Goal: Task Accomplishment & Management: Manage account settings

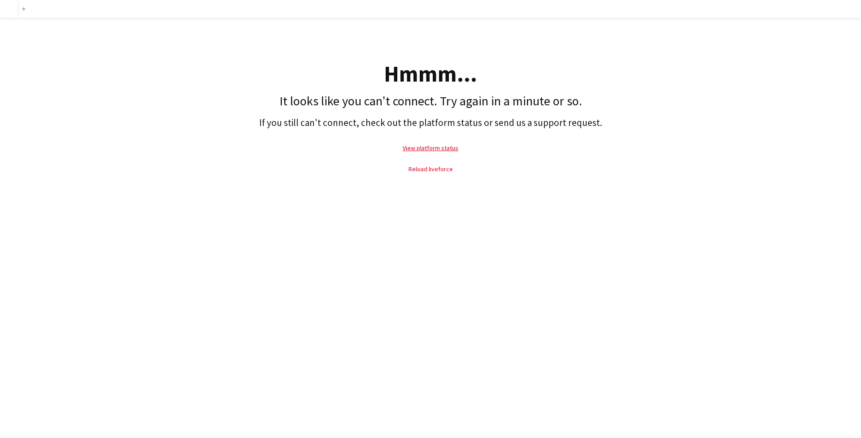
click at [435, 169] on link "Reload liveforce" at bounding box center [431, 169] width 44 height 8
click at [434, 149] on link "View platform status" at bounding box center [431, 148] width 56 height 8
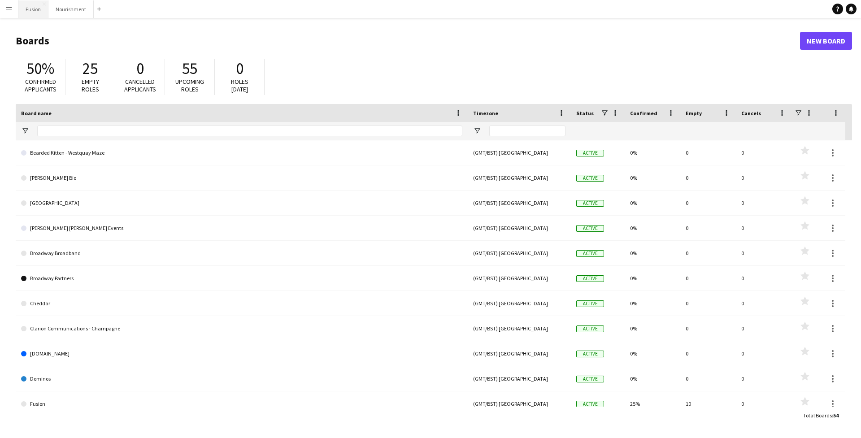
click at [32, 9] on button "Fusion Close" at bounding box center [33, 8] width 30 height 17
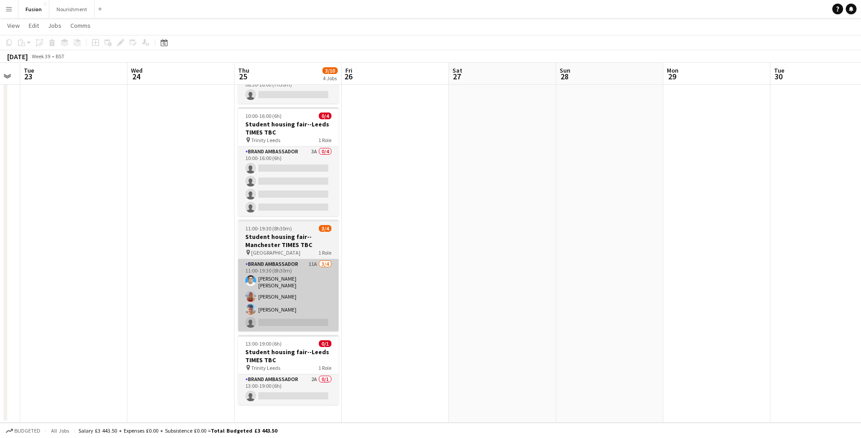
scroll to position [70, 0]
click at [262, 306] on app-card-role "Brand Ambassador 11A [DATE] 11:00-19:30 (8h30m) [PERSON_NAME] [PERSON_NAME] [PE…" at bounding box center [288, 295] width 100 height 72
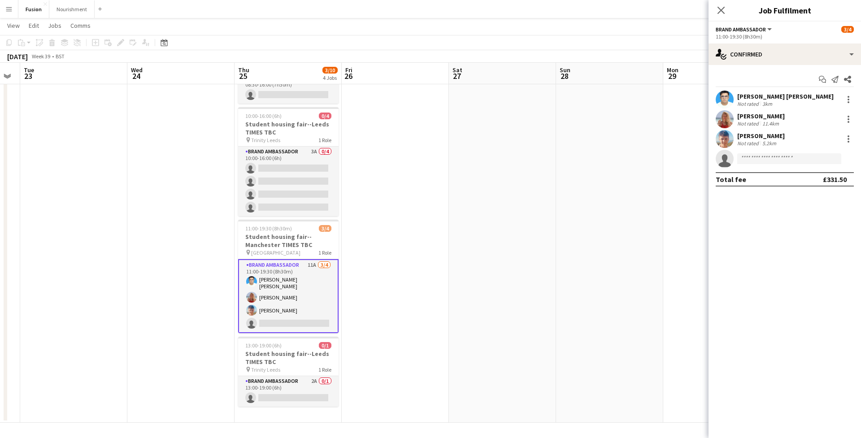
click at [732, 98] on app-user-avatar at bounding box center [725, 100] width 18 height 18
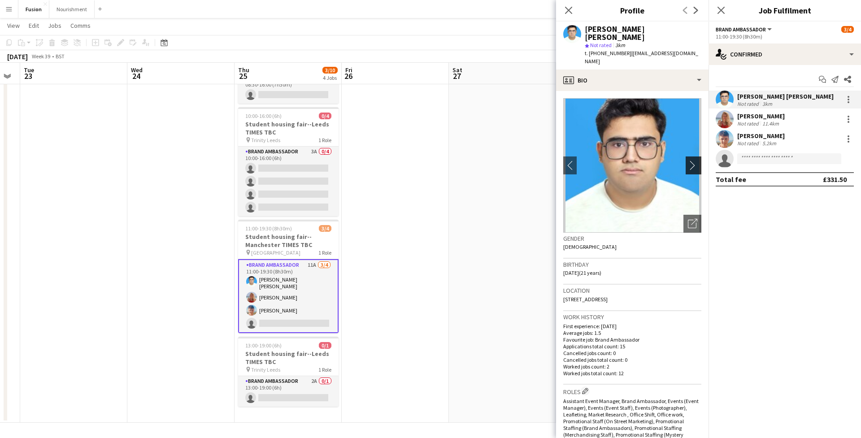
click at [696, 161] on app-icon "chevron-right" at bounding box center [695, 165] width 14 height 9
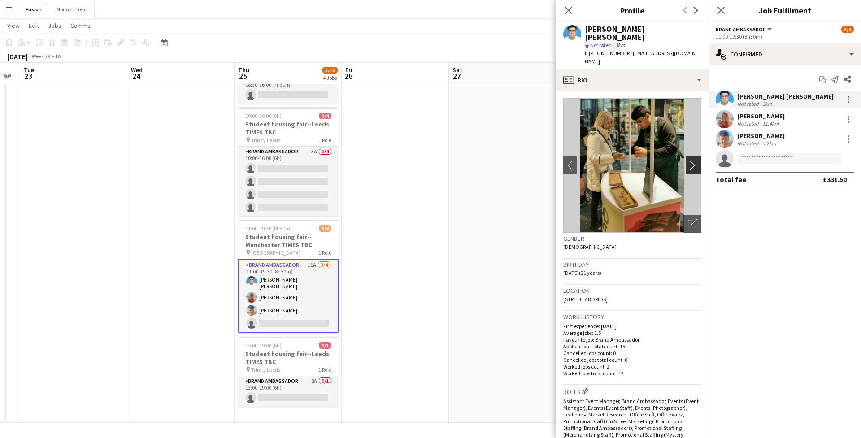
click at [696, 161] on app-icon "chevron-right" at bounding box center [695, 165] width 14 height 9
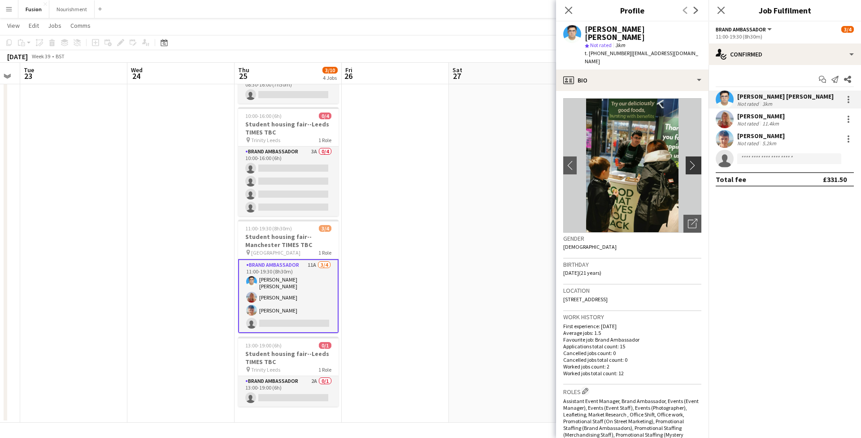
click at [696, 161] on app-icon "chevron-right" at bounding box center [695, 165] width 14 height 9
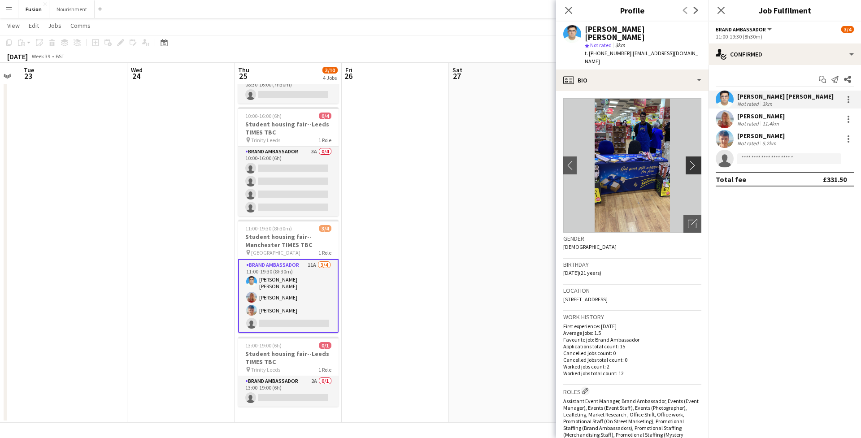
click at [696, 161] on app-icon "chevron-right" at bounding box center [695, 165] width 14 height 9
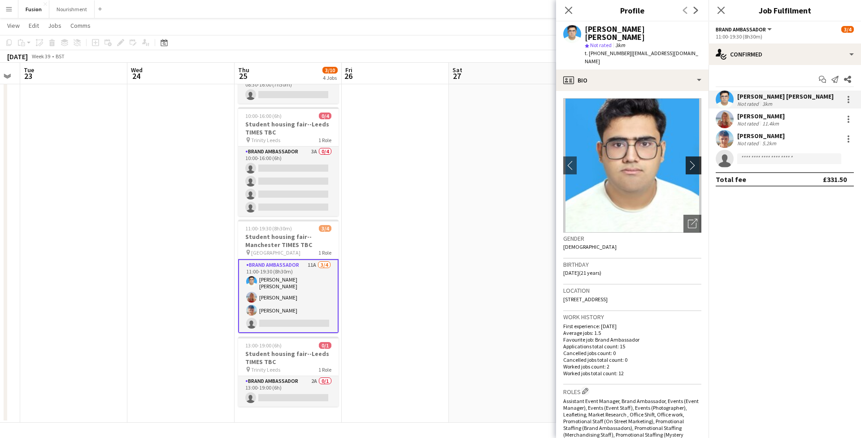
click at [696, 161] on app-icon "chevron-right" at bounding box center [695, 165] width 14 height 9
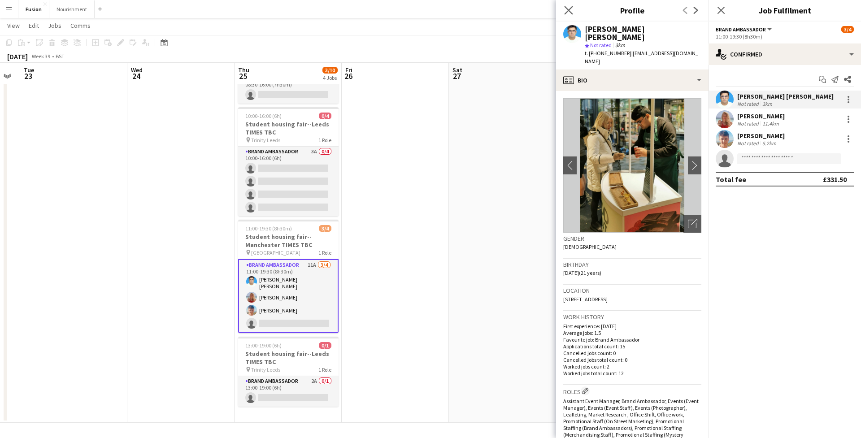
click at [565, 5] on app-icon "Close pop-in" at bounding box center [568, 10] width 13 height 13
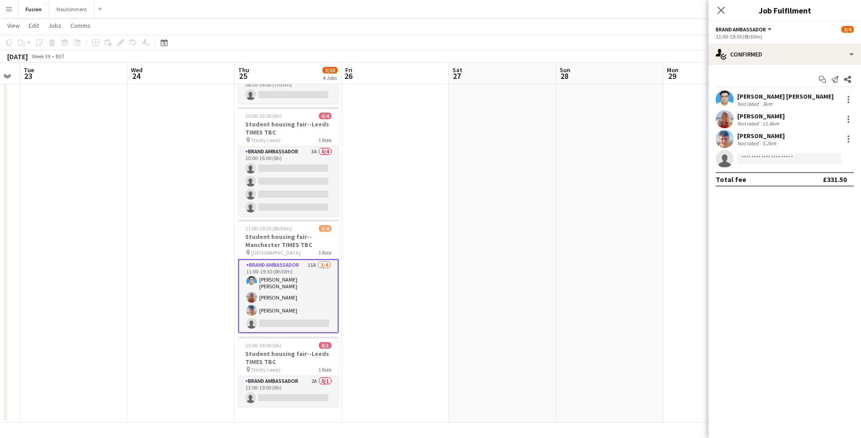
click at [723, 98] on app-user-avatar at bounding box center [725, 100] width 18 height 18
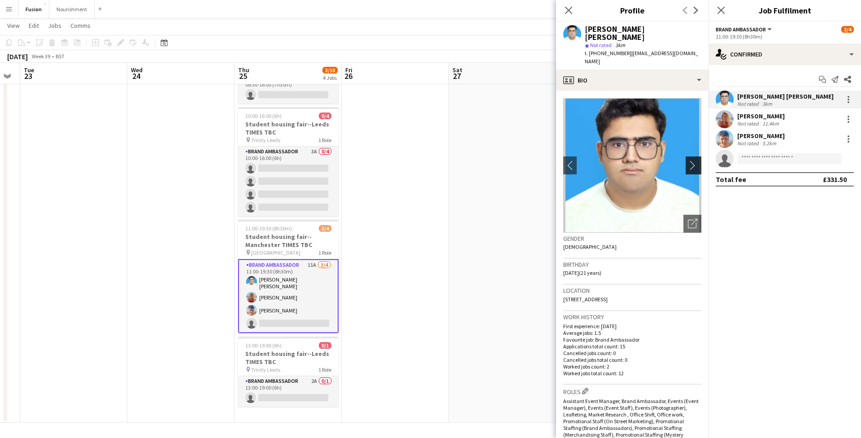
click at [694, 161] on app-icon "chevron-right" at bounding box center [695, 165] width 14 height 9
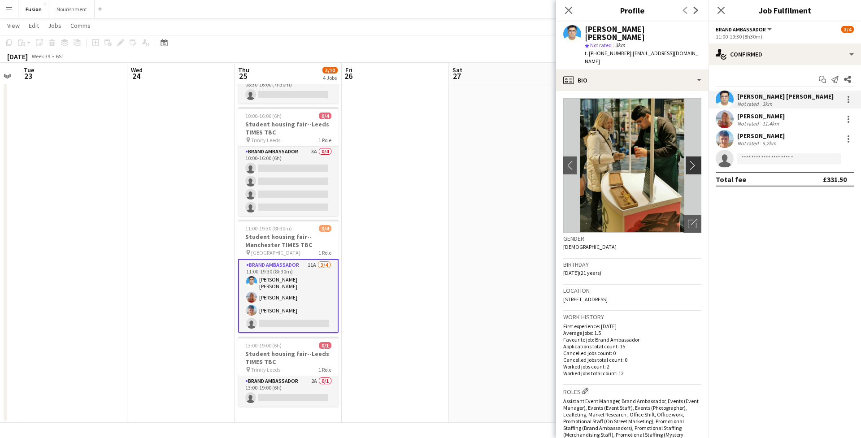
click at [694, 161] on app-icon "chevron-right" at bounding box center [695, 165] width 14 height 9
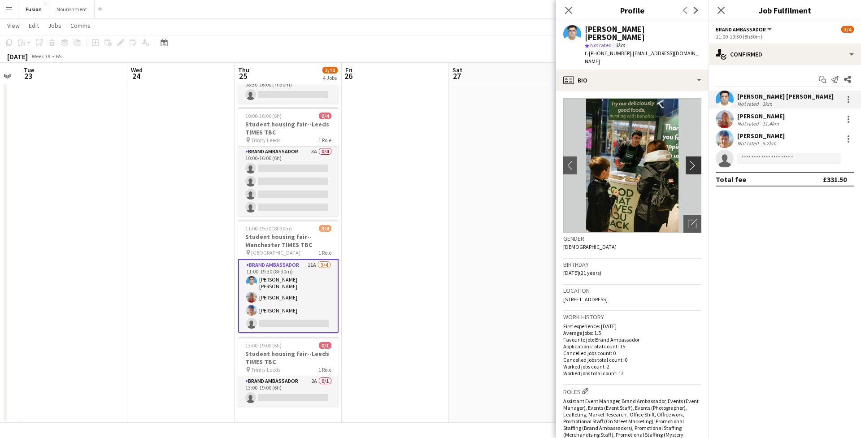
click at [694, 161] on app-icon "chevron-right" at bounding box center [695, 165] width 14 height 9
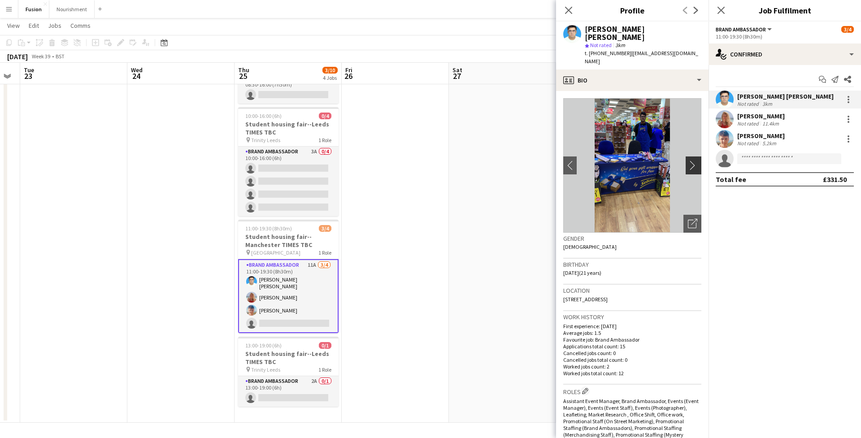
click at [694, 161] on app-icon "chevron-right" at bounding box center [695, 165] width 14 height 9
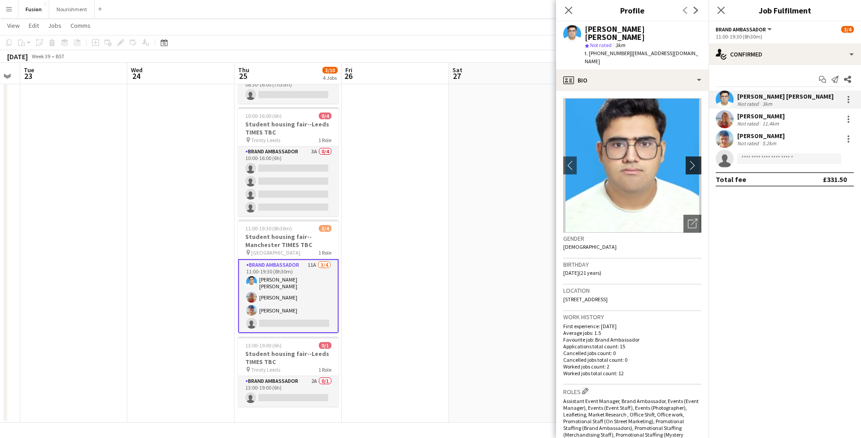
click at [694, 161] on app-icon "chevron-right" at bounding box center [695, 165] width 14 height 9
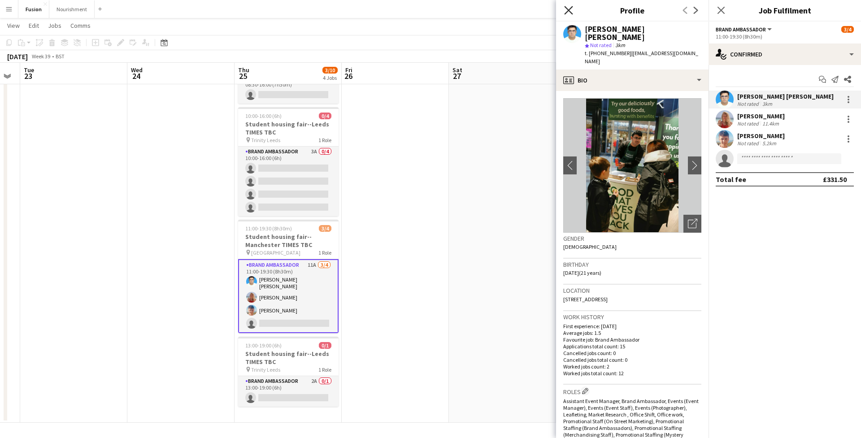
click at [568, 10] on icon at bounding box center [568, 10] width 9 height 9
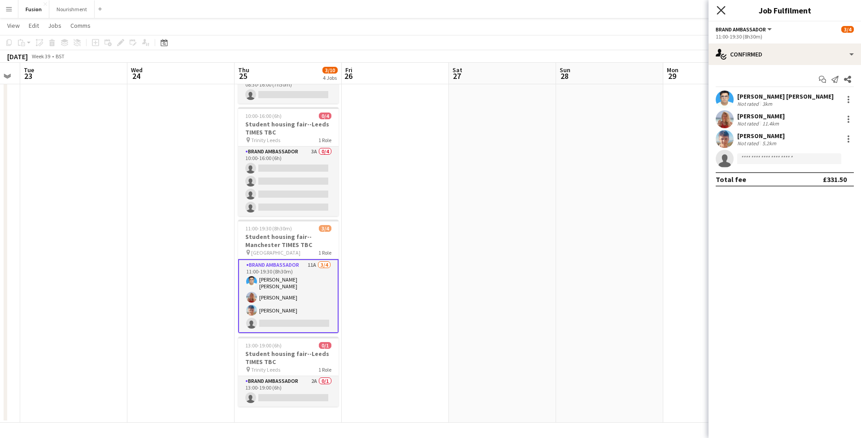
click at [722, 9] on icon at bounding box center [721, 10] width 9 height 9
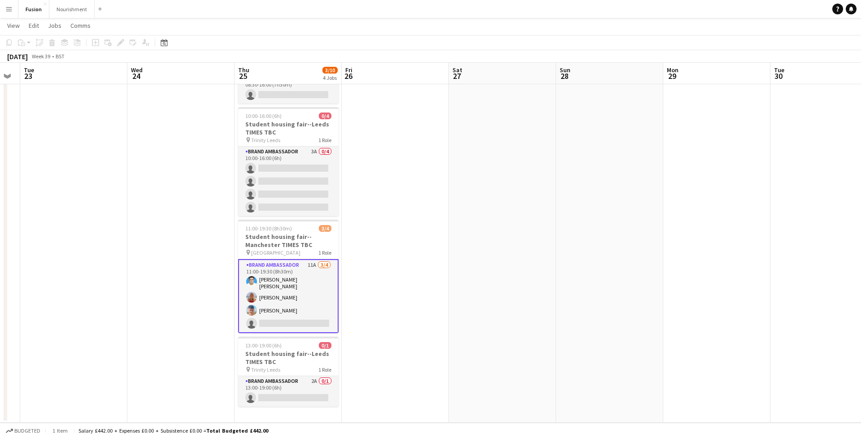
click at [66, 10] on button "Nourishment Close" at bounding box center [71, 8] width 45 height 17
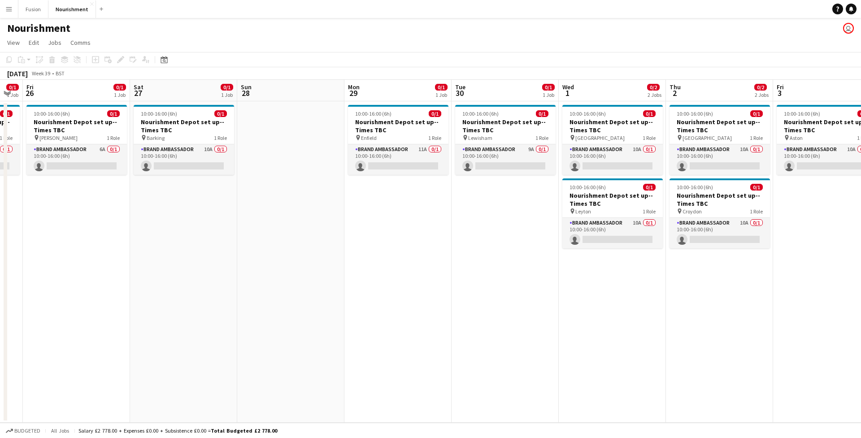
scroll to position [0, 276]
